Goal: Communication & Community: Answer question/provide support

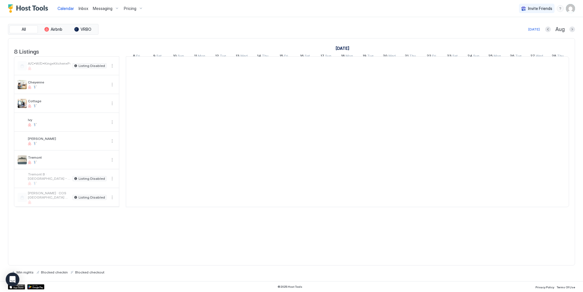
scroll to position [0, 316]
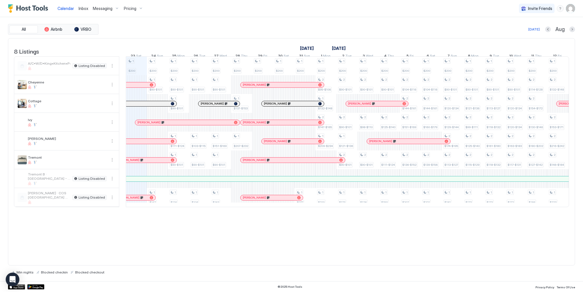
click at [152, 199] on div at bounding box center [151, 197] width 3 height 3
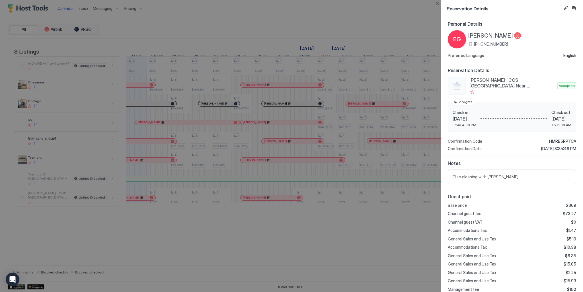
click at [150, 163] on div at bounding box center [291, 146] width 583 height 292
click at [437, 4] on button "Close" at bounding box center [437, 3] width 7 height 7
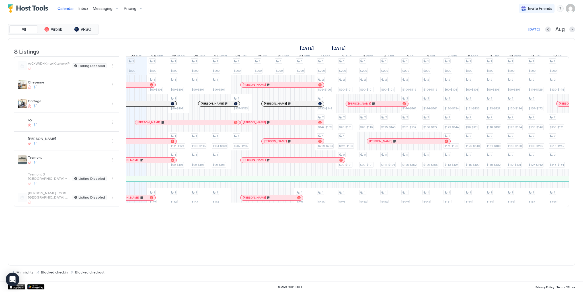
click at [157, 144] on div at bounding box center [156, 141] width 5 height 5
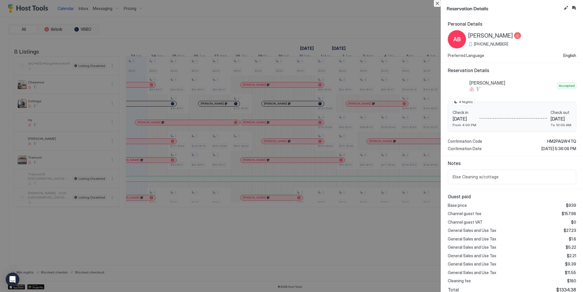
click at [436, 4] on button "Close" at bounding box center [437, 3] width 7 height 7
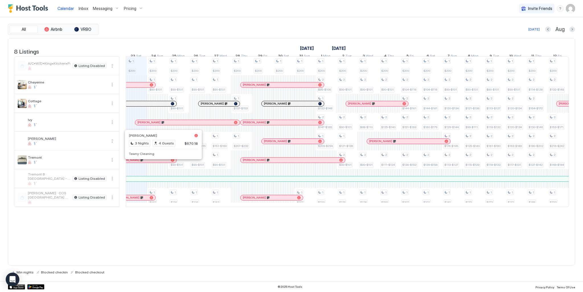
click at [161, 162] on div at bounding box center [161, 160] width 5 height 5
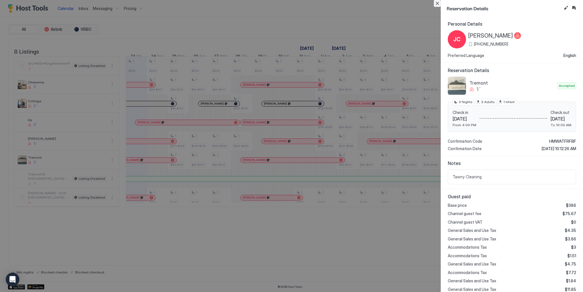
click at [439, 2] on button "Close" at bounding box center [437, 3] width 7 height 7
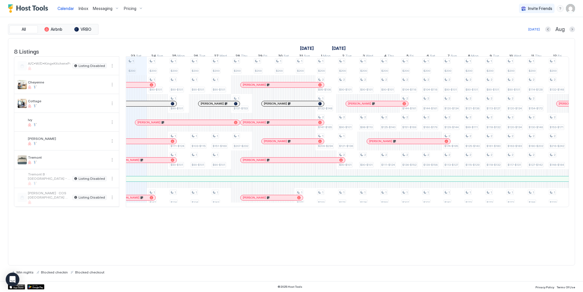
click at [271, 162] on div "[PERSON_NAME]" at bounding box center [293, 159] width 105 height 5
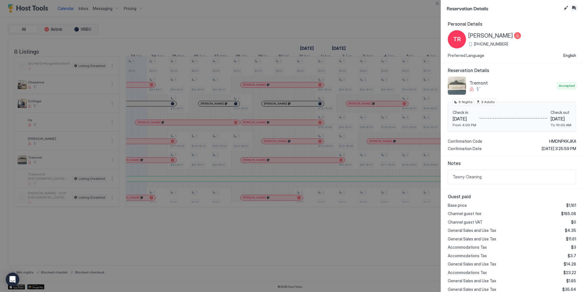
click at [574, 6] on button "Inbox" at bounding box center [574, 8] width 7 height 7
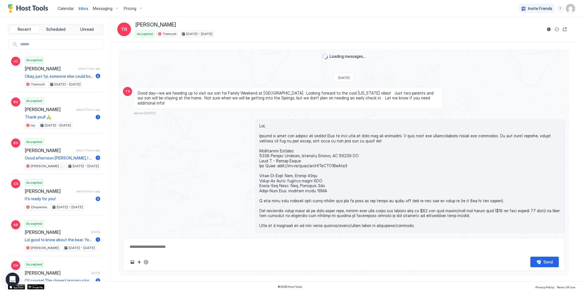
scroll to position [99, 0]
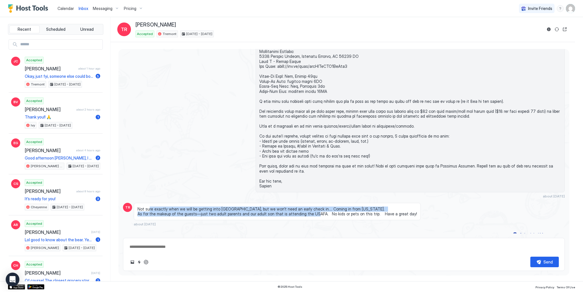
type textarea "*"
drag, startPoint x: 301, startPoint y: 207, endPoint x: 356, endPoint y: 209, distance: 55.0
click at [356, 209] on span "Not sure exactly when we will be getting into [GEOGRAPHIC_DATA], but we won’t n…" at bounding box center [278, 211] width 280 height 10
